Goal: Task Accomplishment & Management: Use online tool/utility

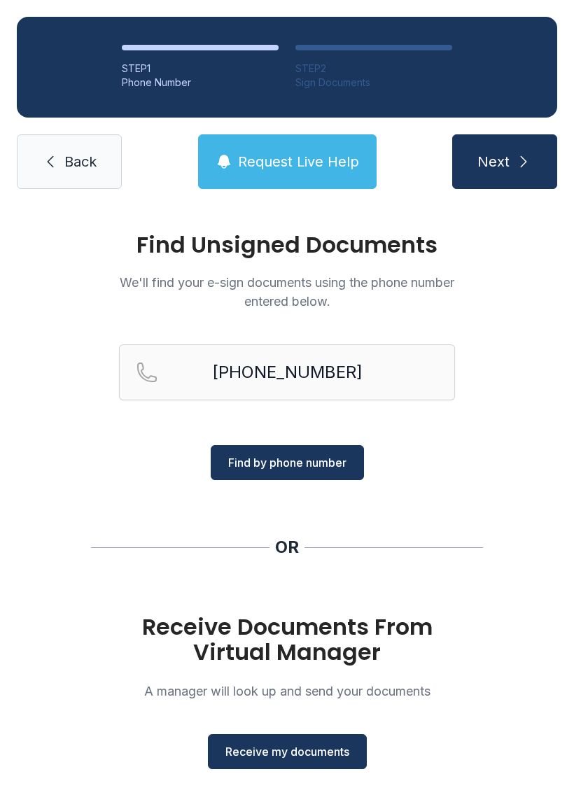
click at [425, 371] on input "[PHONE_NUMBER]" at bounding box center [287, 372] width 336 height 56
click at [334, 466] on span "Find by phone number" at bounding box center [287, 462] width 118 height 17
click at [325, 751] on span "Receive my documents" at bounding box center [287, 751] width 124 height 17
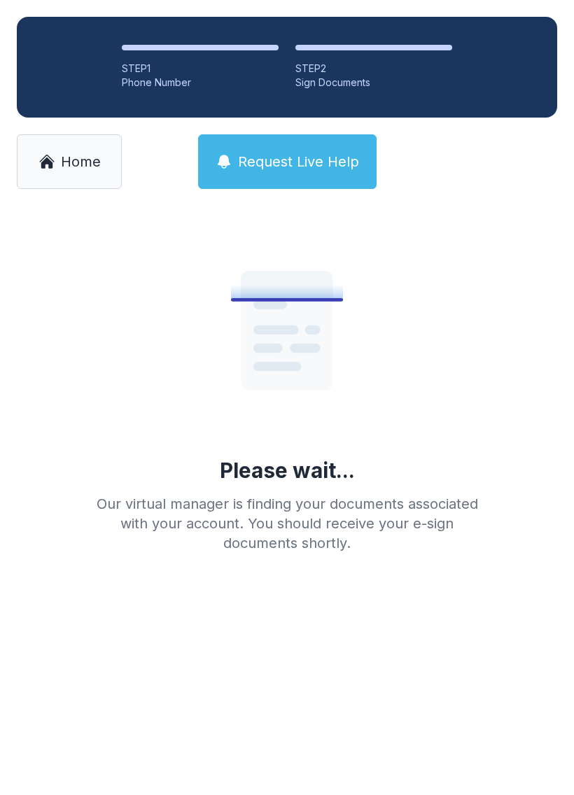
click at [443, 55] on li "STEP 2 Sign Documents" at bounding box center [373, 67] width 157 height 45
click at [412, 73] on div "STEP 2" at bounding box center [373, 69] width 157 height 14
click at [224, 94] on ol "STEP 1 Phone Number STEP 2 Sign Documents" at bounding box center [287, 67] width 540 height 101
click at [200, 70] on div "STEP 1" at bounding box center [200, 69] width 157 height 14
click at [87, 170] on span "Home" at bounding box center [81, 162] width 40 height 20
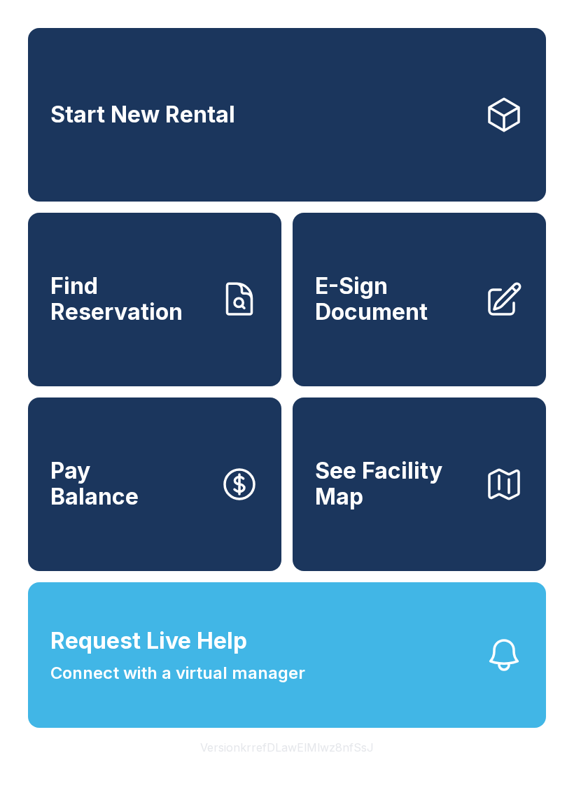
click at [190, 727] on button "Request Live Help Connect with a virtual manager" at bounding box center [287, 654] width 518 height 145
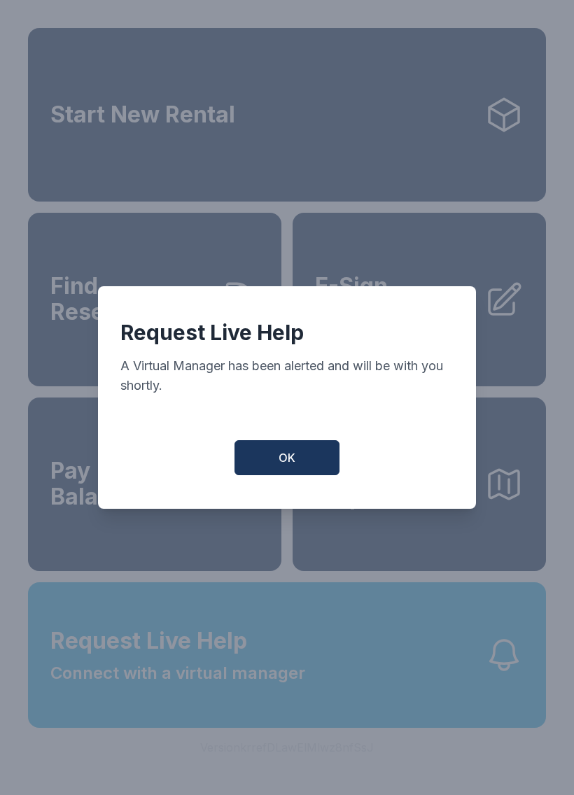
click at [262, 460] on button "OK" at bounding box center [286, 457] width 105 height 35
